Goal: Task Accomplishment & Management: Use online tool/utility

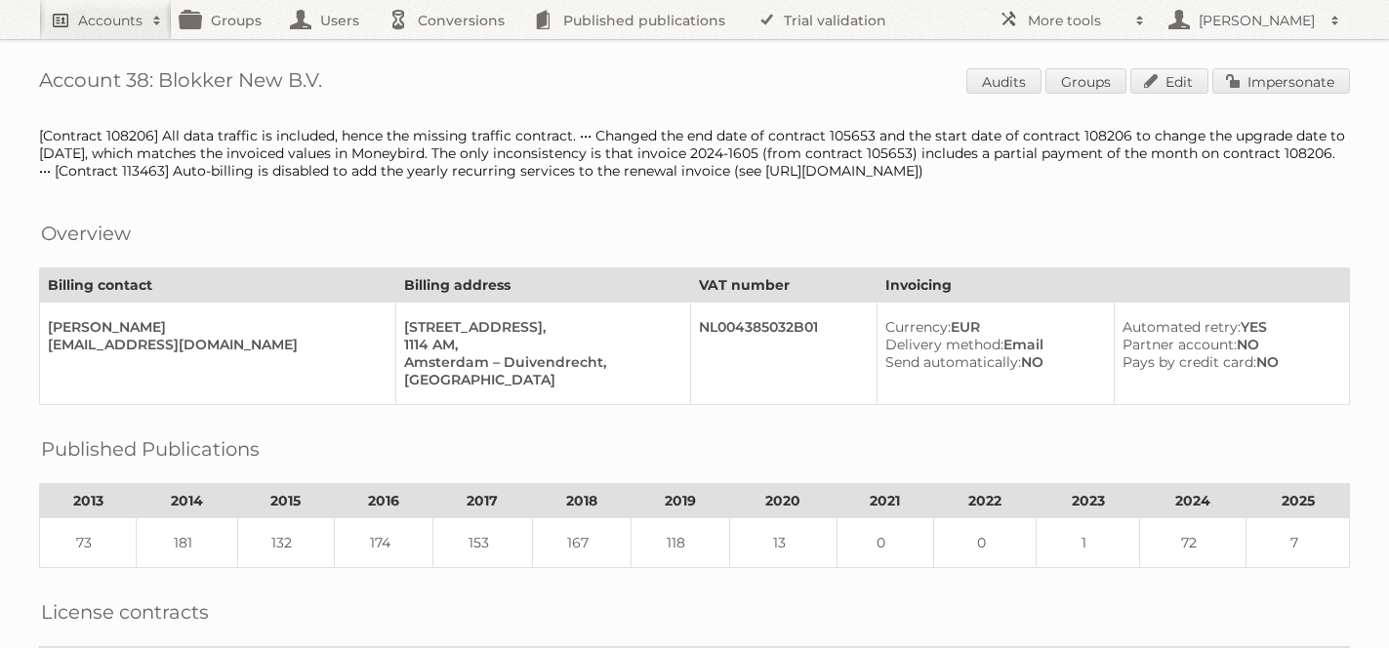
click at [115, 6] on link "Accounts" at bounding box center [105, 19] width 133 height 39
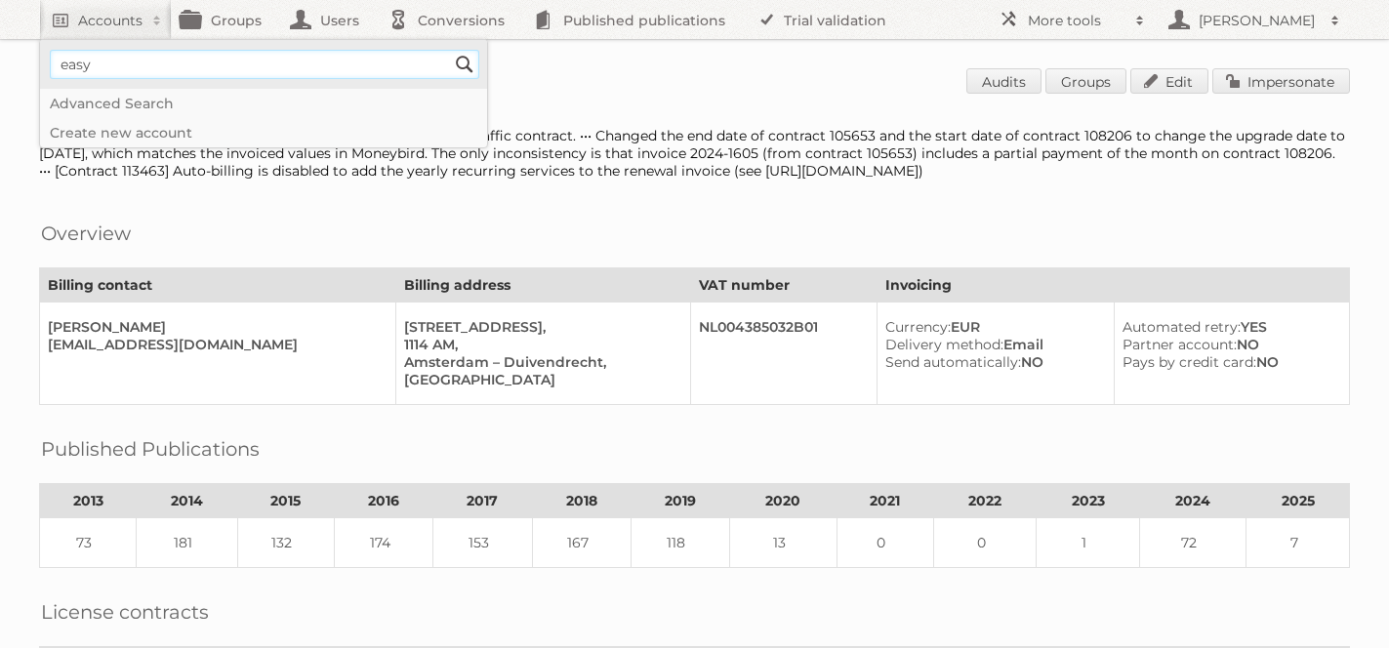
type input"] "easy chile"
click at [450, 50] on input "Search" at bounding box center [464, 64] width 29 height 29
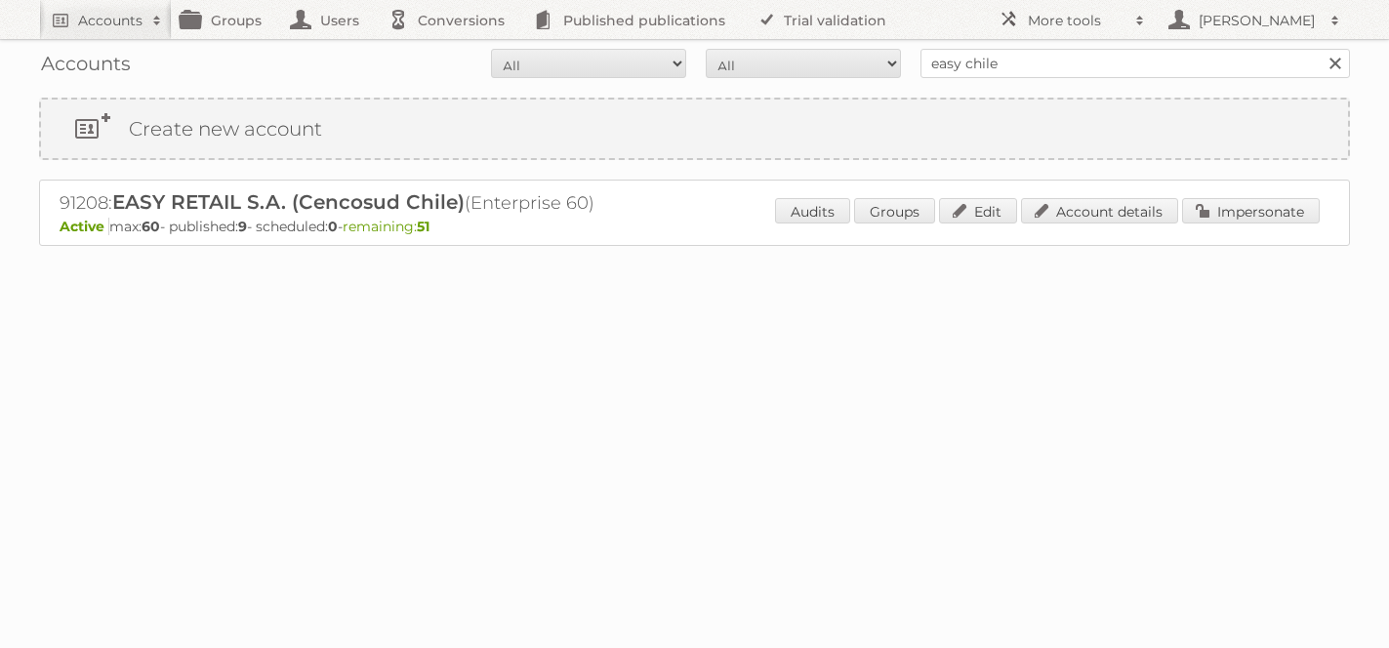
click at [1269, 227] on div "91208: EASY RETAIL S.A. (Cencosud Chile) (Enterprise 60) Active max: 60 - publi…" at bounding box center [694, 213] width 1311 height 66
click at [1238, 222] on link "Impersonate" at bounding box center [1251, 210] width 138 height 25
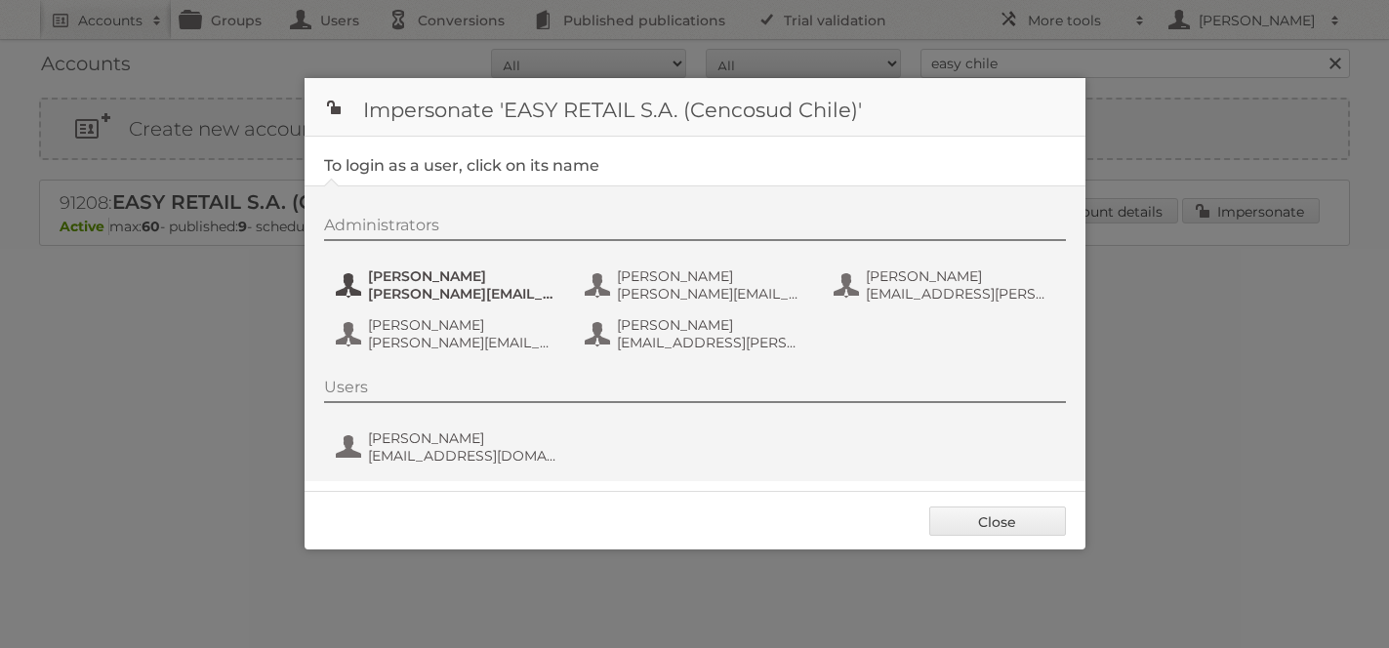
click at [458, 285] on span "boris.marey@cencosud.cl" at bounding box center [462, 294] width 189 height 18
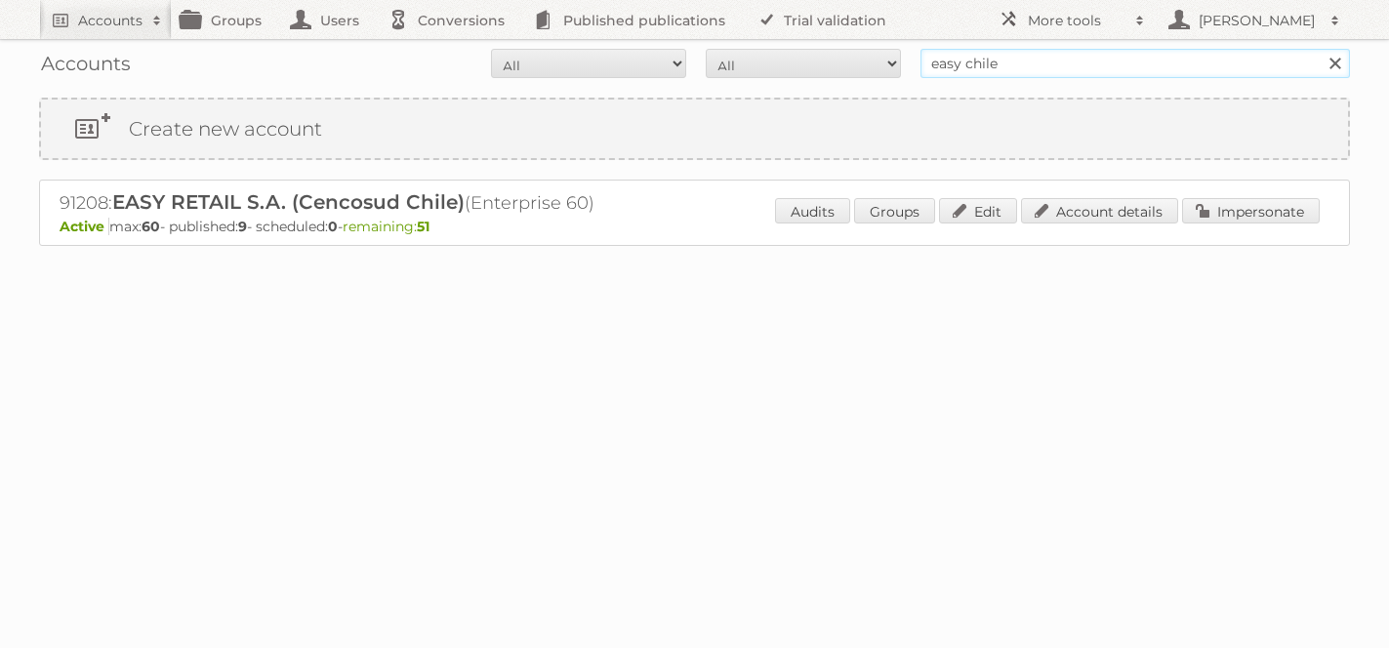
click at [1008, 67] on input "easy chile" at bounding box center [1136, 63] width 430 height 29
type input "el dorado"
click at [1320, 49] on input "Search" at bounding box center [1334, 63] width 29 height 29
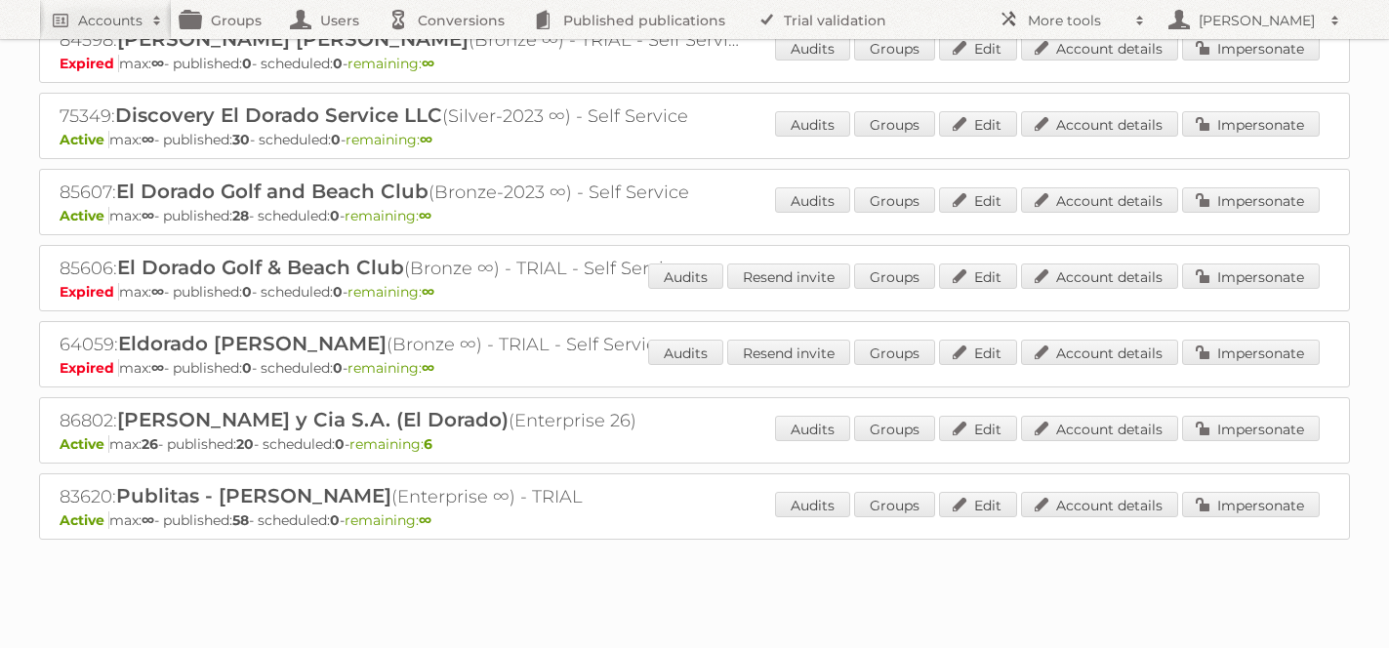
scroll to position [415, 0]
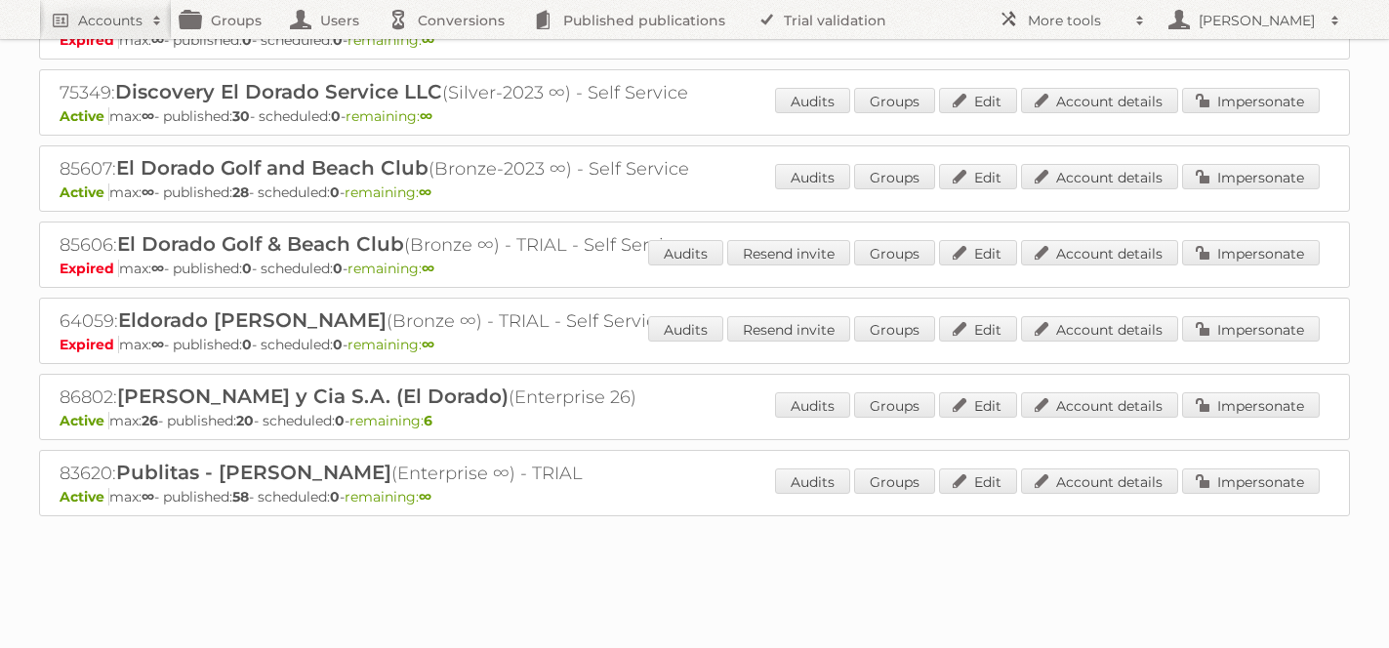
drag, startPoint x: 111, startPoint y: 395, endPoint x: 25, endPoint y: 395, distance: 85.9
click at [25, 395] on div "Accounts All Active Expired Pending All Paid Trials Self service el dorado Sear…" at bounding box center [694, 99] width 1389 height 1029
copy h2 "86802"
